Goal: Task Accomplishment & Management: Manage account settings

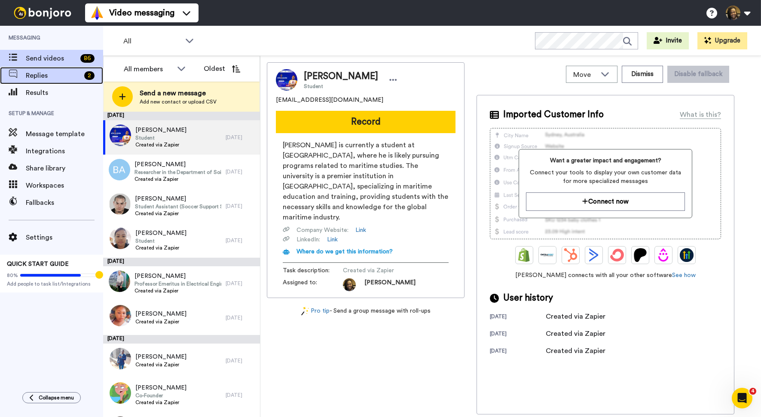
click at [77, 79] on span "Replies" at bounding box center [53, 75] width 55 height 10
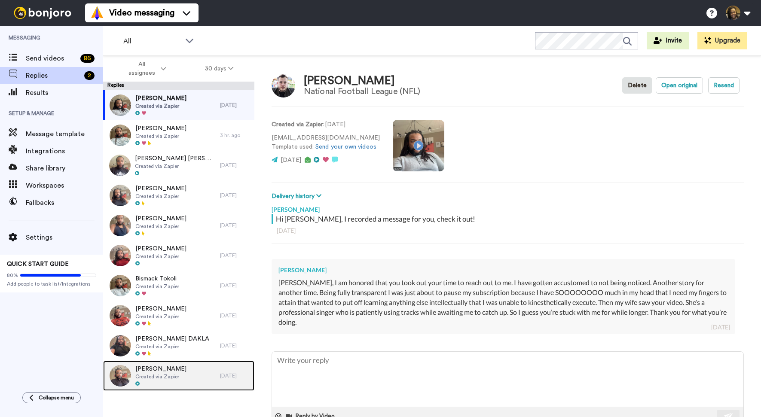
click at [169, 375] on span "Created via Zapier" at bounding box center [160, 376] width 51 height 7
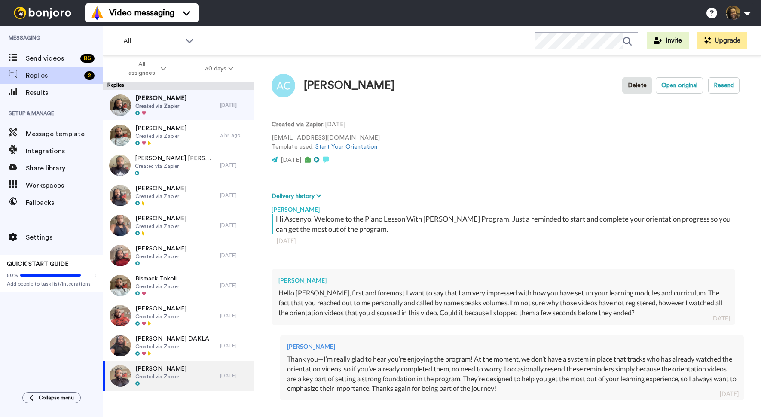
scroll to position [92, 0]
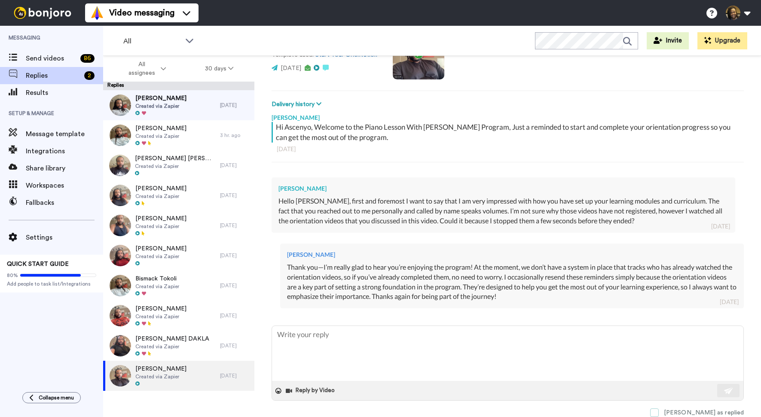
click at [659, 414] on span at bounding box center [654, 413] width 9 height 9
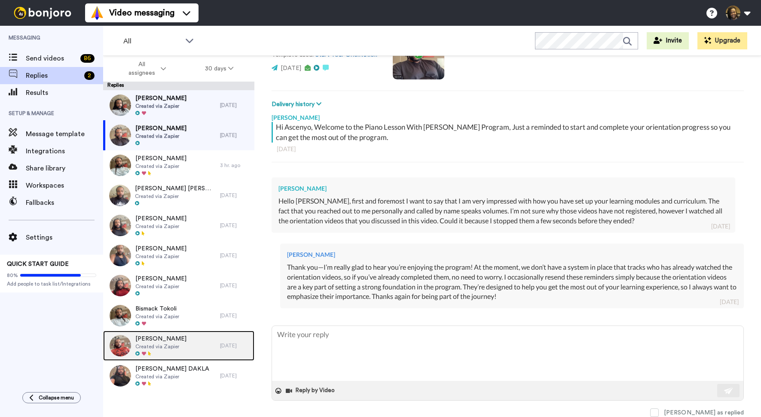
click at [167, 350] on span "Created via Zapier" at bounding box center [160, 346] width 51 height 7
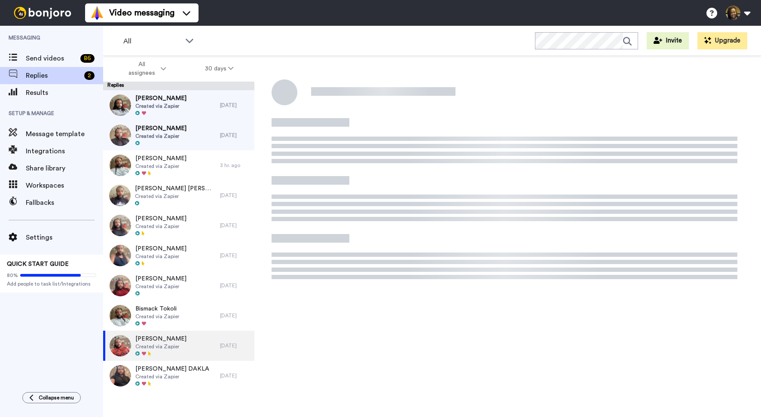
type textarea "x"
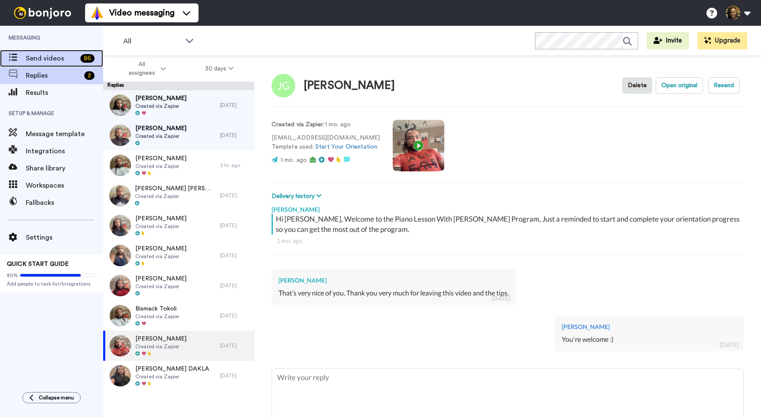
click at [58, 58] on span "Send videos" at bounding box center [51, 58] width 51 height 10
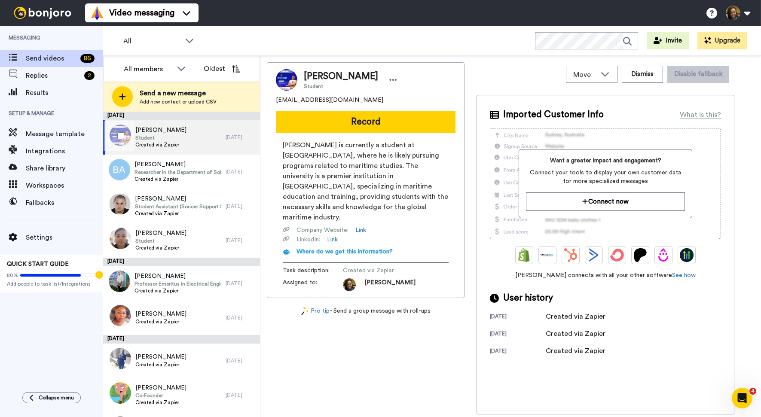
click at [205, 138] on div "[GEOGRAPHIC_DATA][PERSON_NAME] Student Created via Zapier" at bounding box center [164, 137] width 122 height 34
drag, startPoint x: 338, startPoint y: 101, endPoint x: 272, endPoint y: 99, distance: 65.8
click at [272, 99] on div "[PERSON_NAME] Student [EMAIL_ADDRESS][DOMAIN_NAME] Record [GEOGRAPHIC_DATA][PER…" at bounding box center [366, 180] width 198 height 236
copy span "[EMAIL_ADDRESS][DOMAIN_NAME]"
